Goal: Task Accomplishment & Management: Manage account settings

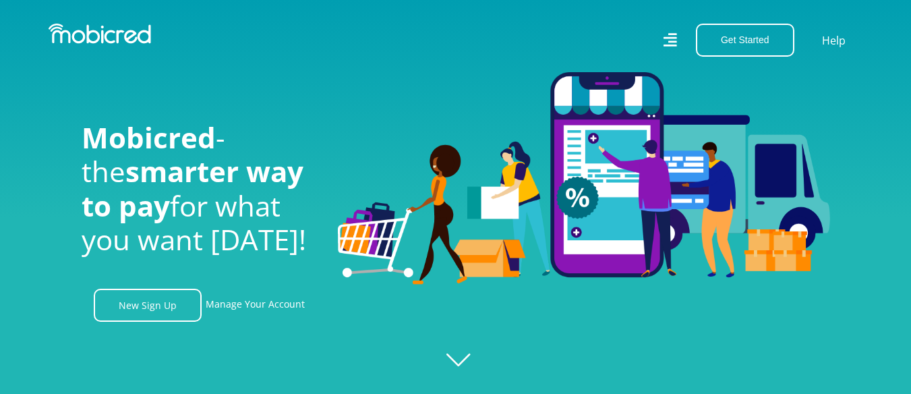
scroll to position [135, 0]
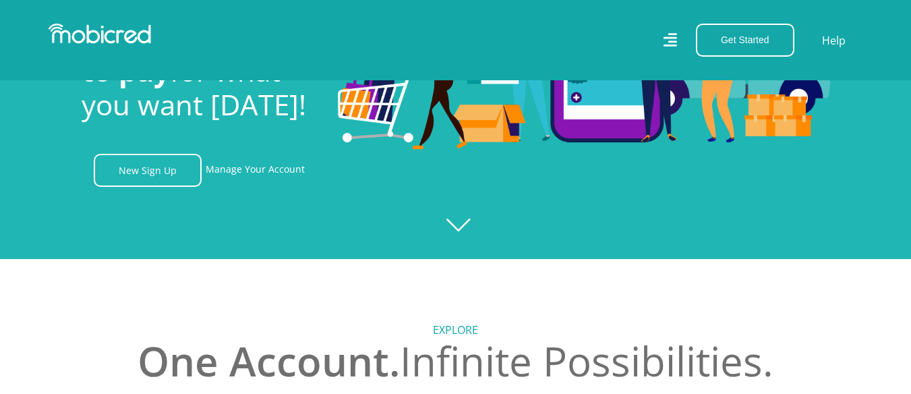
click at [458, 222] on div at bounding box center [455, 62] width 911 height 394
click at [220, 172] on link "Manage Your Account" at bounding box center [255, 170] width 99 height 33
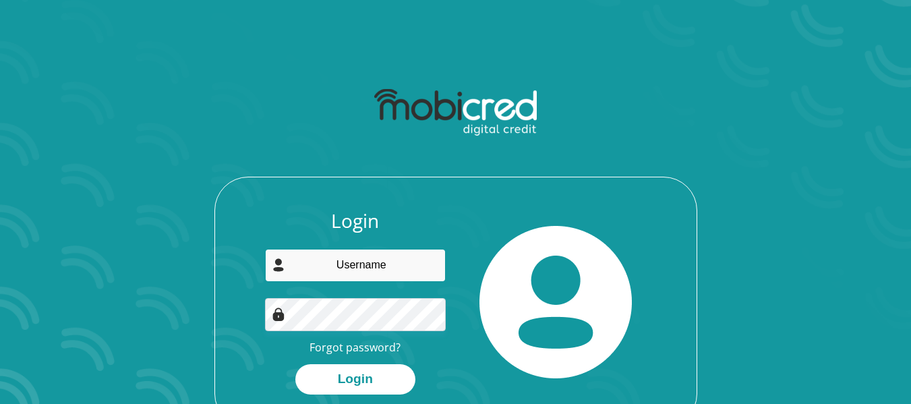
click at [384, 262] on input "email" at bounding box center [355, 265] width 181 height 33
type input "[EMAIL_ADDRESS][DOMAIN_NAME]"
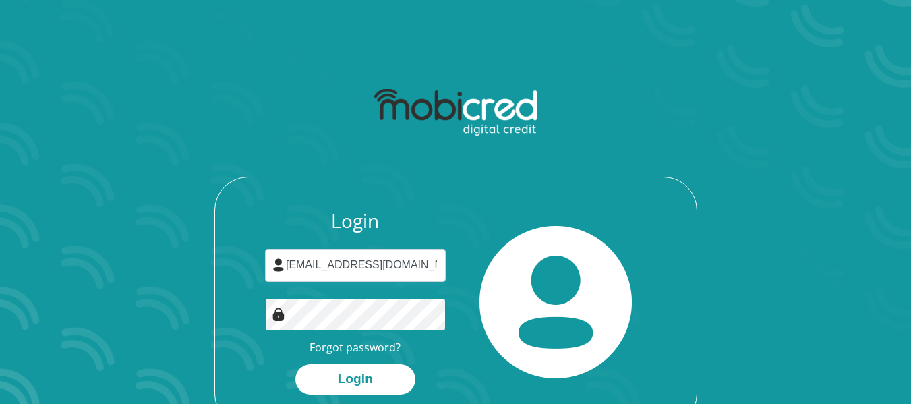
click at [295, 364] on button "Login" at bounding box center [355, 379] width 120 height 30
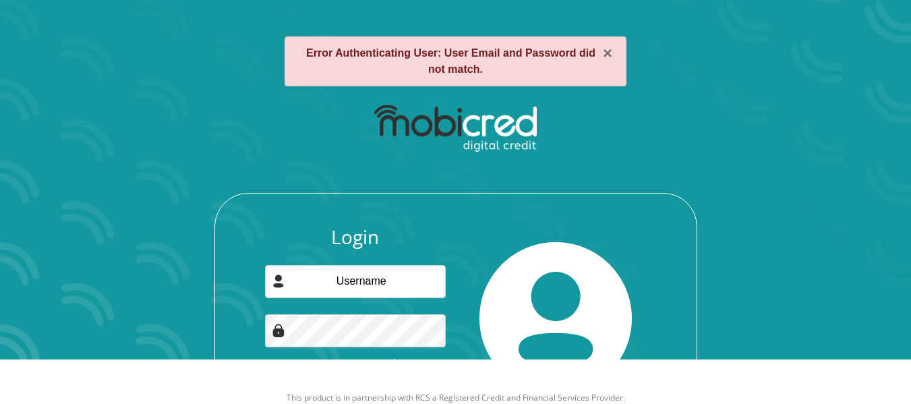
scroll to position [67, 0]
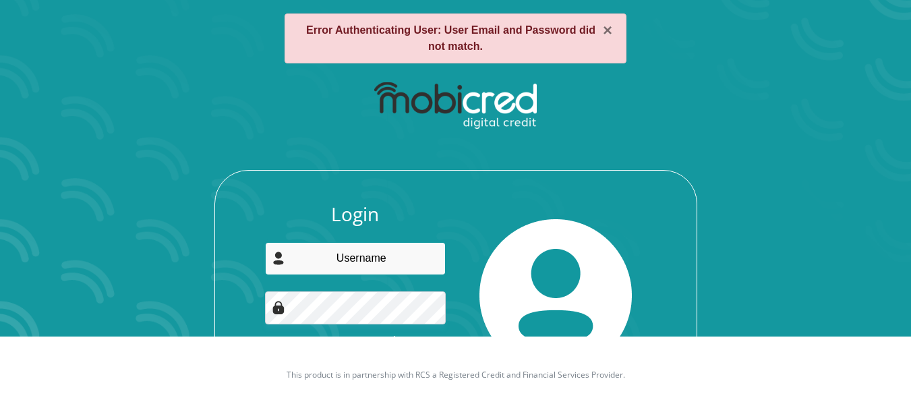
click at [340, 258] on input "email" at bounding box center [355, 258] width 181 height 33
type input "pietersisiah@gmail.com"
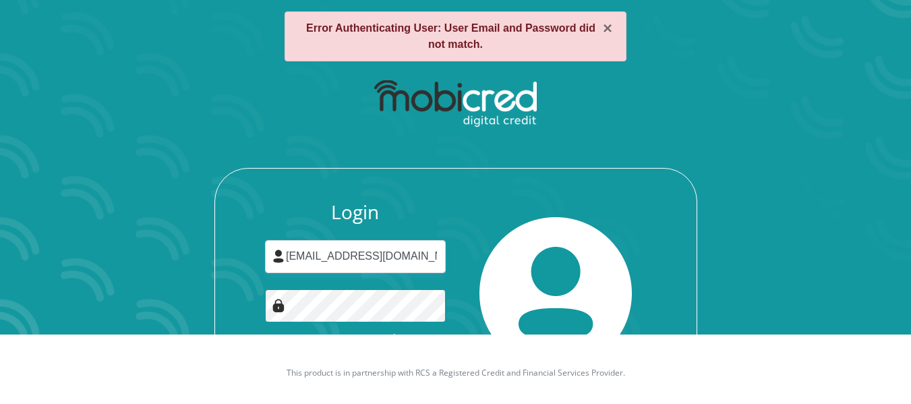
scroll to position [116, 0]
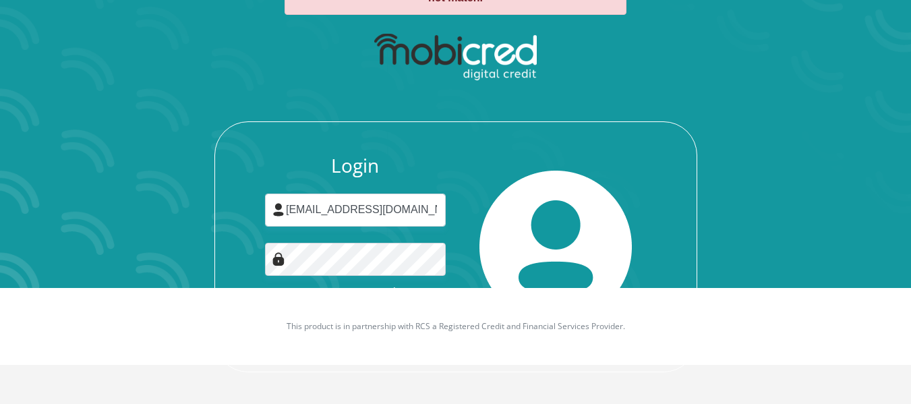
click at [319, 332] on p "This product is in partnership with RCS a Registered Credit and Financial Servi…" at bounding box center [456, 326] width 748 height 12
click at [218, 257] on div "Login pietersisiah@gmail.com Forgot password? Login" at bounding box center [455, 262] width 481 height 217
click at [169, 251] on div "Login pietersisiah@gmail.com Forgot password? Login" at bounding box center [456, 199] width 724 height 347
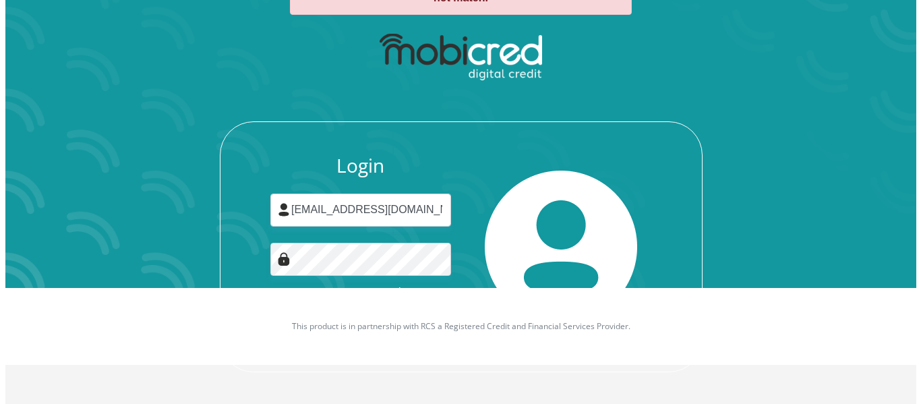
scroll to position [0, 0]
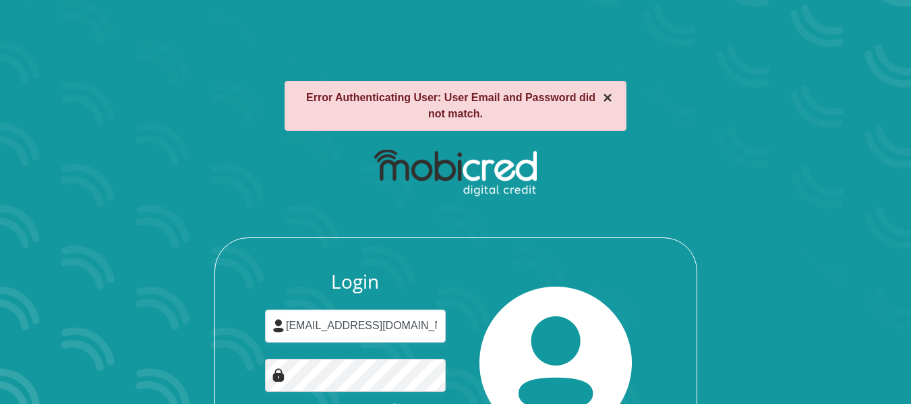
click at [608, 100] on button "×" at bounding box center [607, 98] width 9 height 16
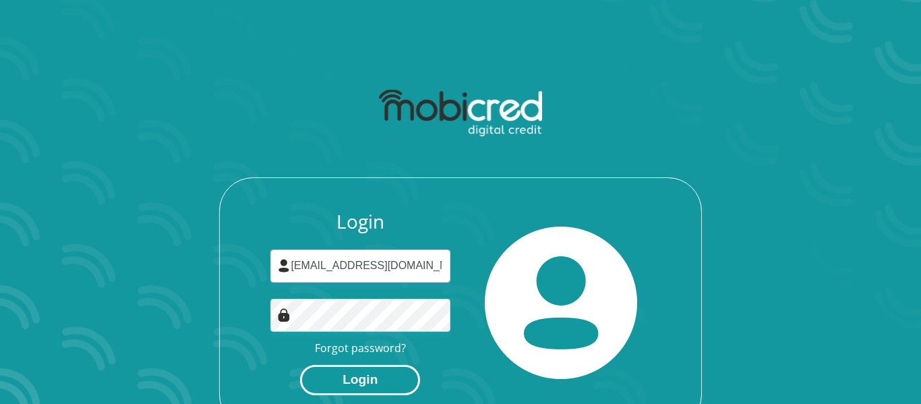
click at [384, 386] on button "Login" at bounding box center [360, 380] width 120 height 30
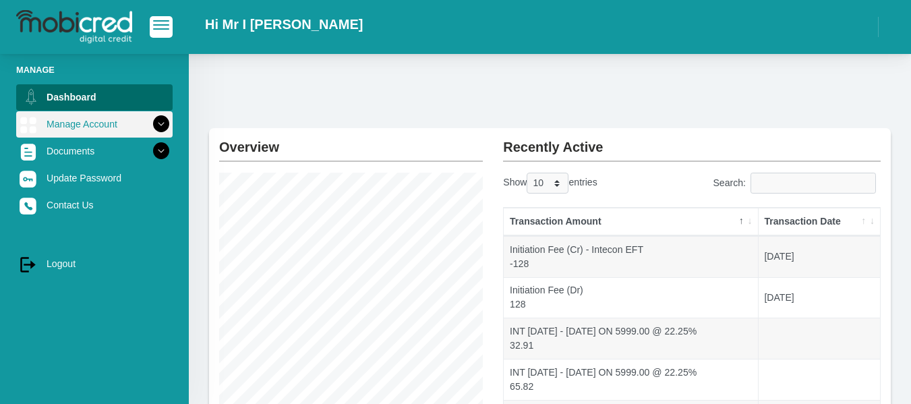
click at [151, 125] on icon at bounding box center [161, 124] width 23 height 23
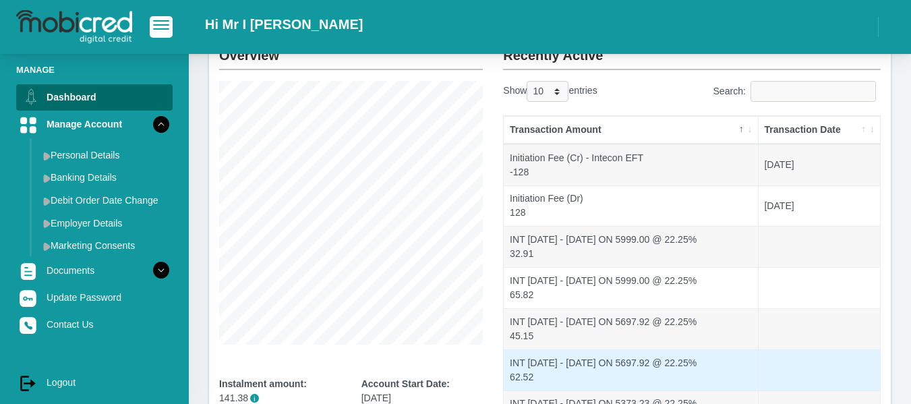
scroll to position [357, 0]
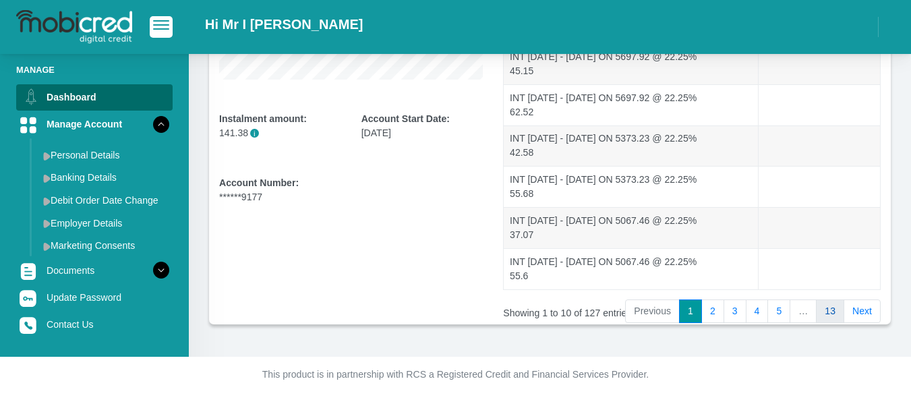
click at [837, 316] on link "13" at bounding box center [830, 311] width 28 height 24
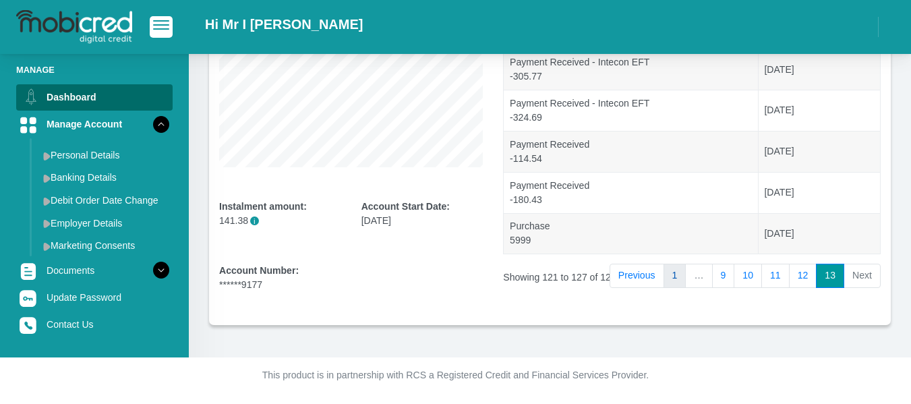
click at [678, 280] on link "1" at bounding box center [674, 276] width 23 height 24
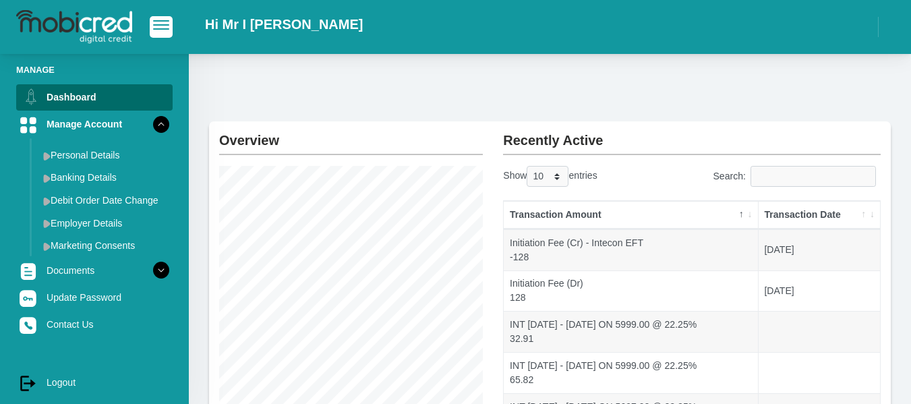
scroll to position [0, 0]
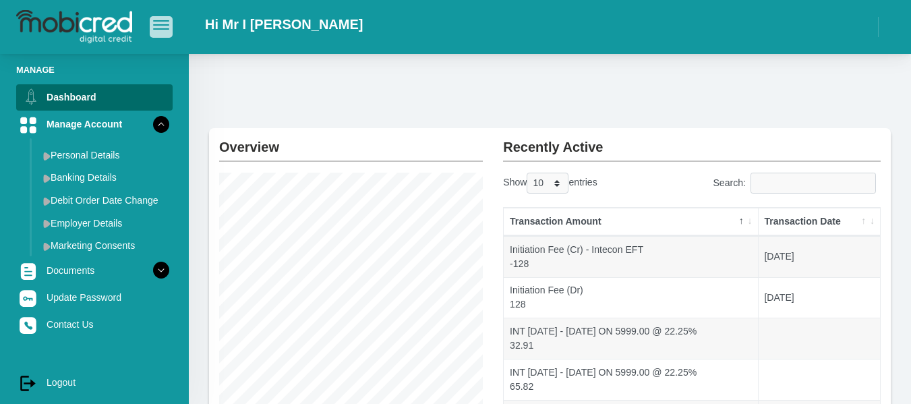
click at [151, 29] on button "button" at bounding box center [161, 26] width 23 height 21
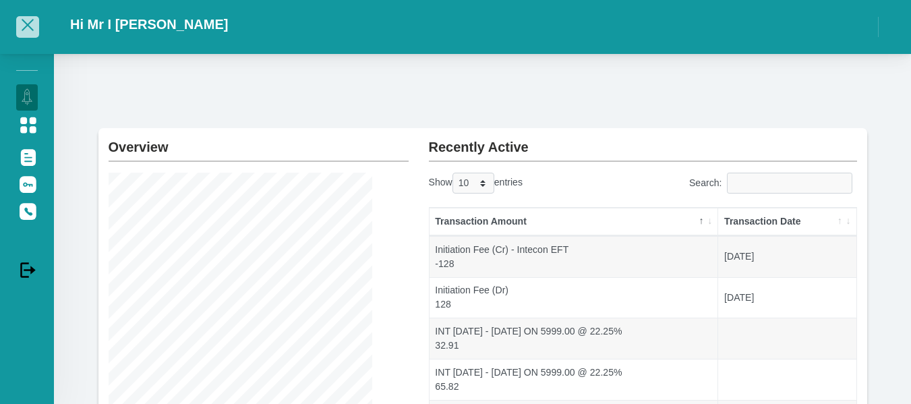
click at [26, 31] on button "button" at bounding box center [27, 26] width 23 height 21
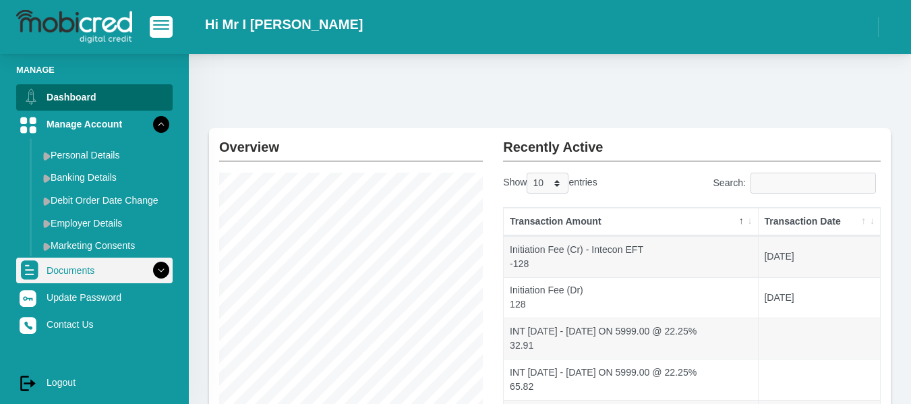
click at [26, 271] on img at bounding box center [30, 270] width 20 height 20
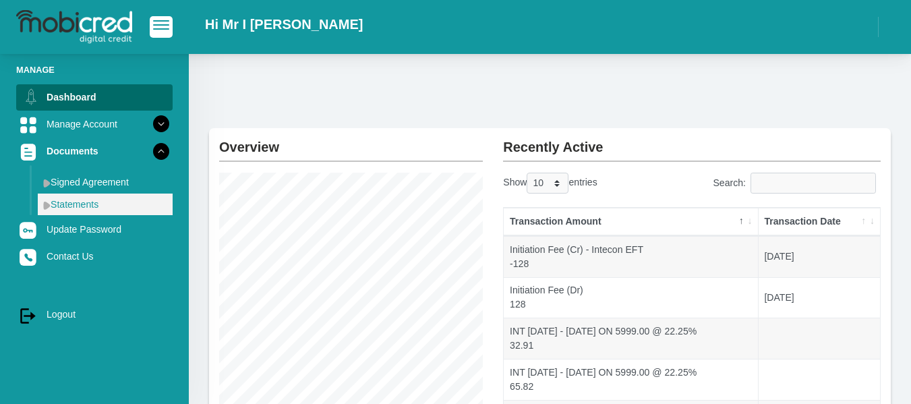
click at [74, 200] on link "Statements" at bounding box center [105, 205] width 135 height 22
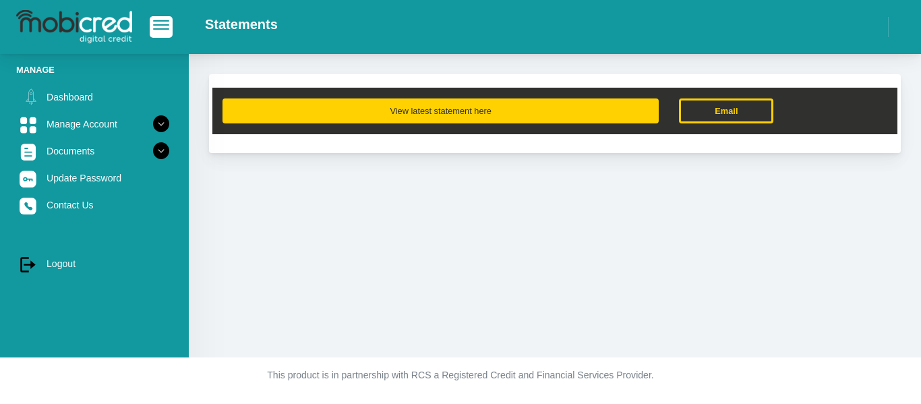
click at [475, 109] on button "View latest statement here" at bounding box center [441, 110] width 436 height 25
click at [487, 105] on button "View latest statement here" at bounding box center [441, 110] width 436 height 25
